Goal: Navigation & Orientation: Find specific page/section

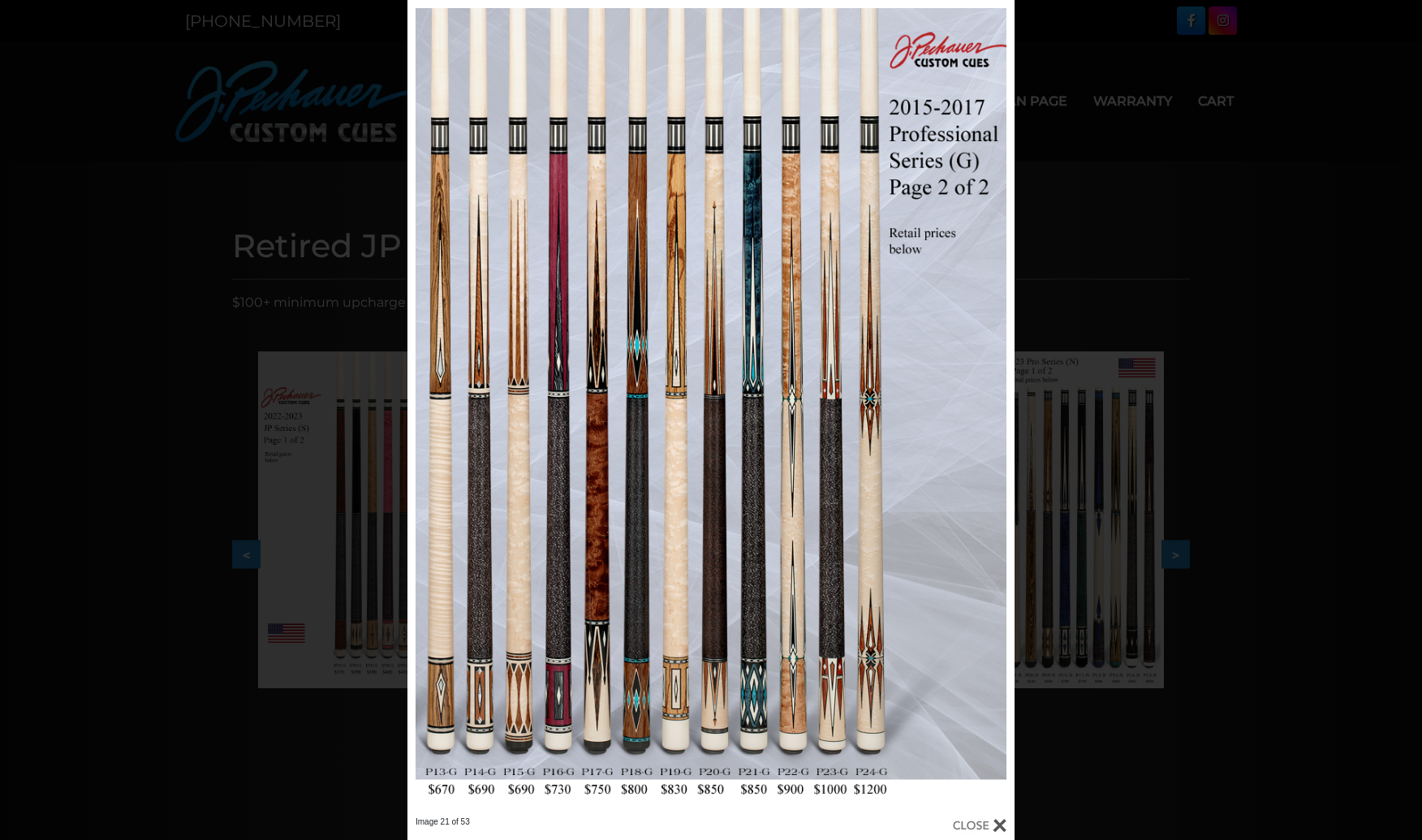
click at [1067, 188] on div "Image 21 of 53" at bounding box center [711, 420] width 1422 height 840
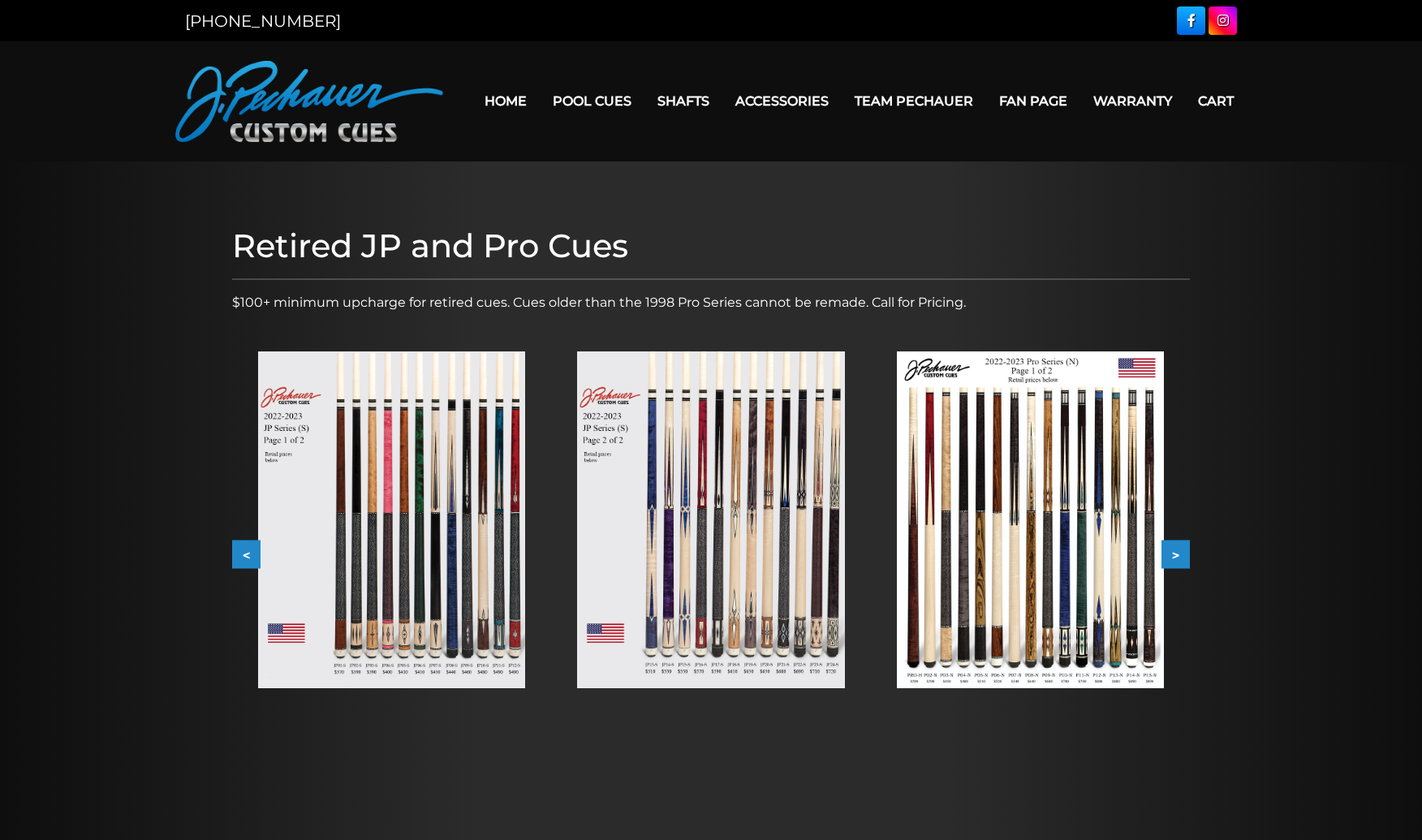
click at [350, 105] on img at bounding box center [308, 101] width 268 height 81
click at [333, 98] on img at bounding box center [308, 101] width 268 height 81
